Goal: Navigation & Orientation: Find specific page/section

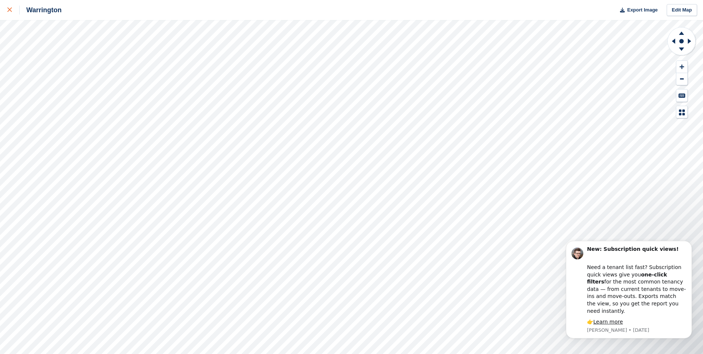
click at [8, 9] on icon at bounding box center [9, 9] width 4 height 4
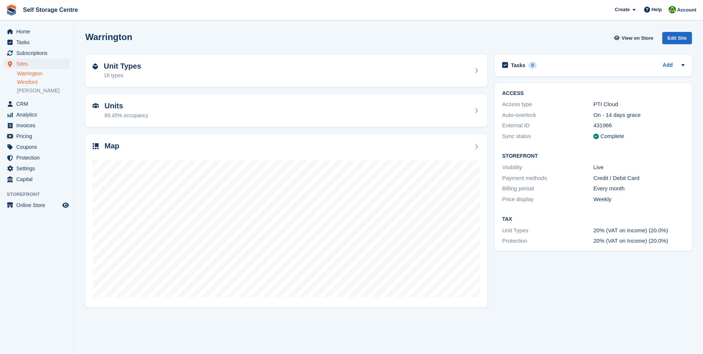
click at [28, 83] on link "Winsford" at bounding box center [43, 82] width 53 height 7
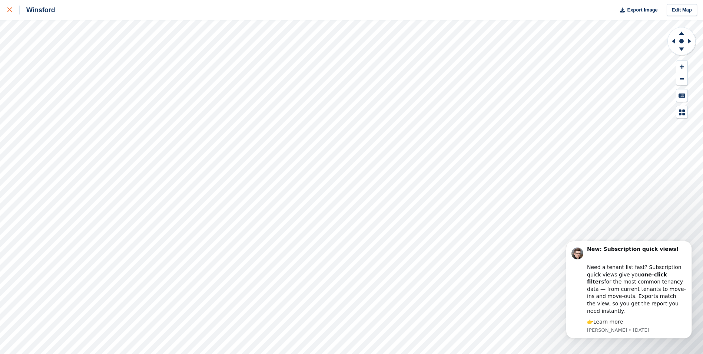
click at [12, 10] on div at bounding box center [13, 10] width 12 height 9
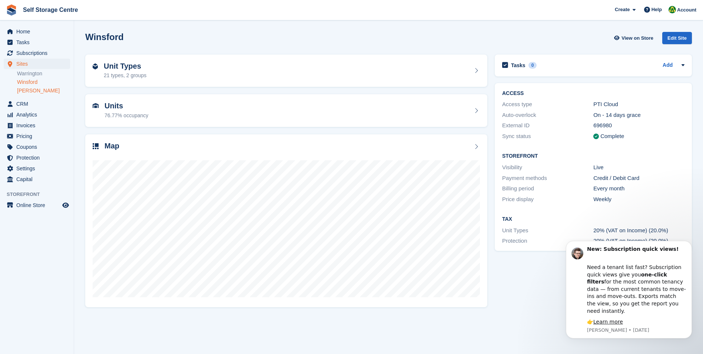
click at [26, 92] on link "[PERSON_NAME]" at bounding box center [43, 90] width 53 height 7
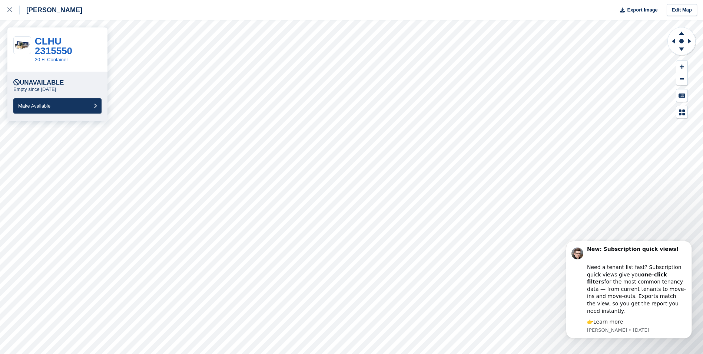
drag, startPoint x: 9, startPoint y: 8, endPoint x: 43, endPoint y: 60, distance: 62.4
click at [10, 8] on icon at bounding box center [9, 9] width 4 height 4
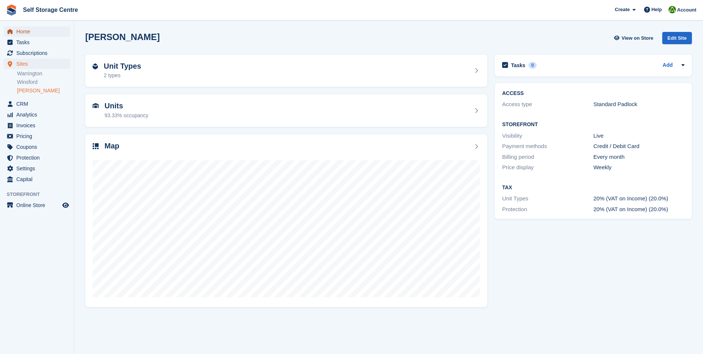
click at [22, 32] on span "Home" at bounding box center [38, 31] width 44 height 10
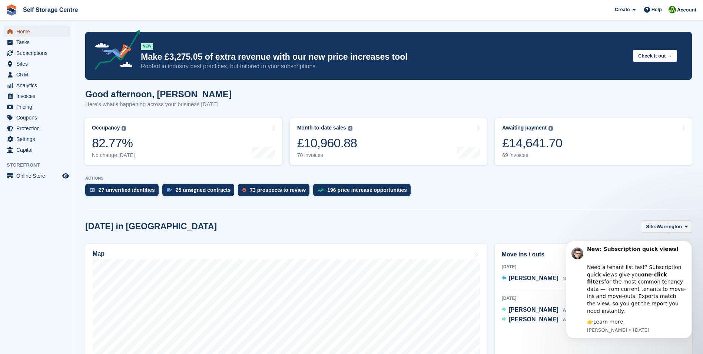
click at [26, 33] on span "Home" at bounding box center [38, 31] width 44 height 10
